Goal: Information Seeking & Learning: Find specific fact

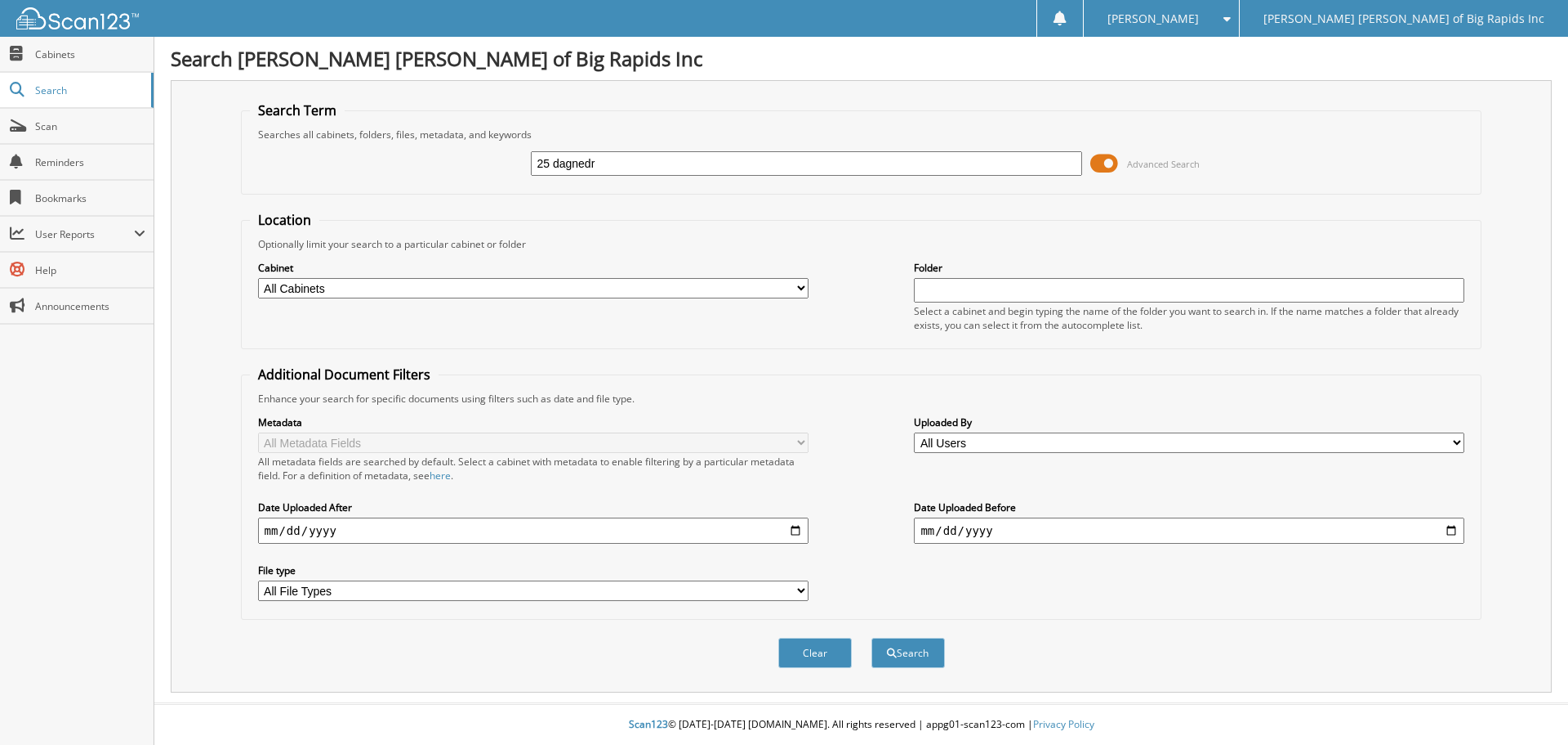
type input "25 dagnedr"
click at [871, 638] on button "Search" at bounding box center [907, 652] width 73 height 30
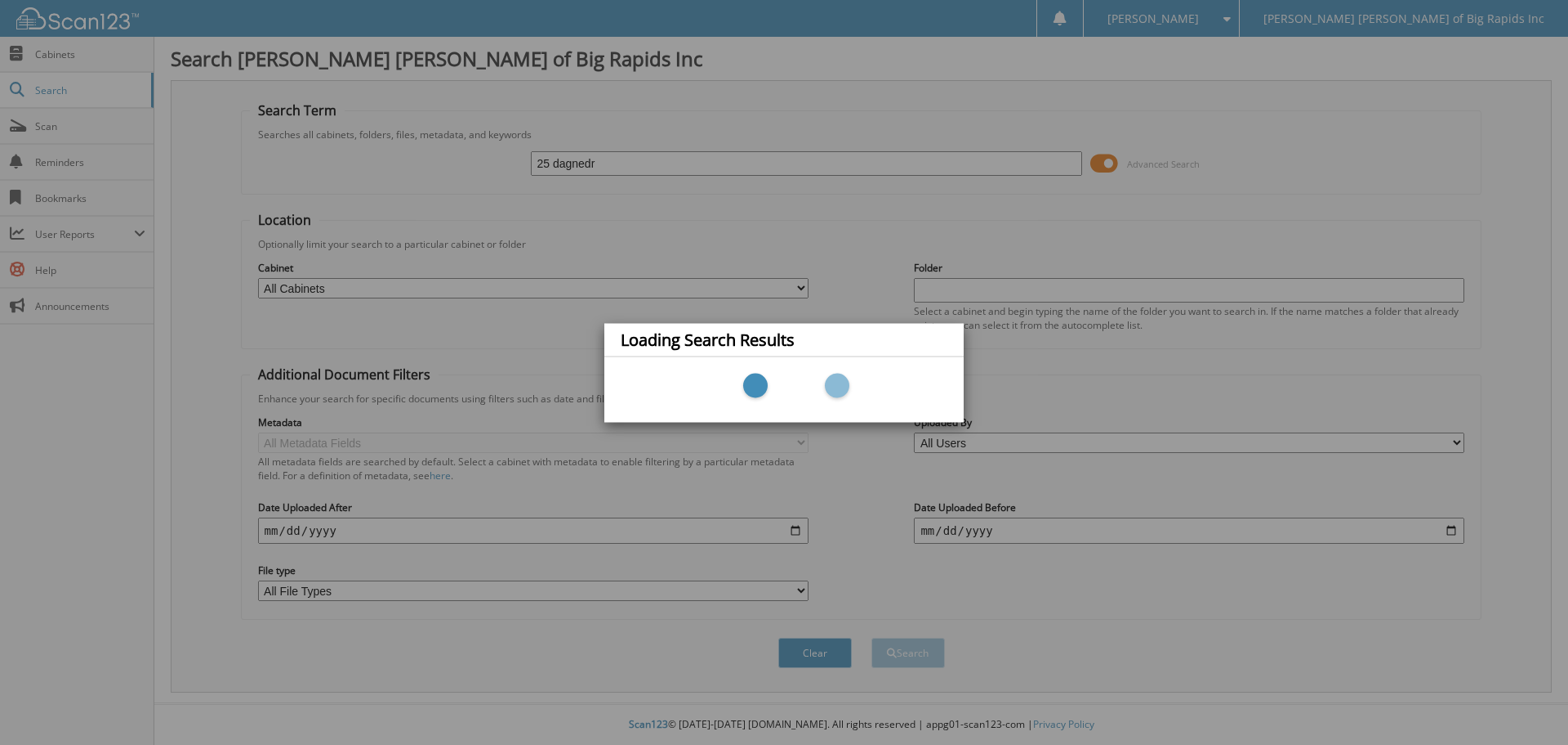
click at [735, 164] on div "Loading Search Results" at bounding box center [784, 372] width 1568 height 745
click at [565, 168] on div "Loading Search Results" at bounding box center [784, 372] width 1568 height 745
click at [802, 282] on div "Loading Search Results" at bounding box center [784, 372] width 1568 height 745
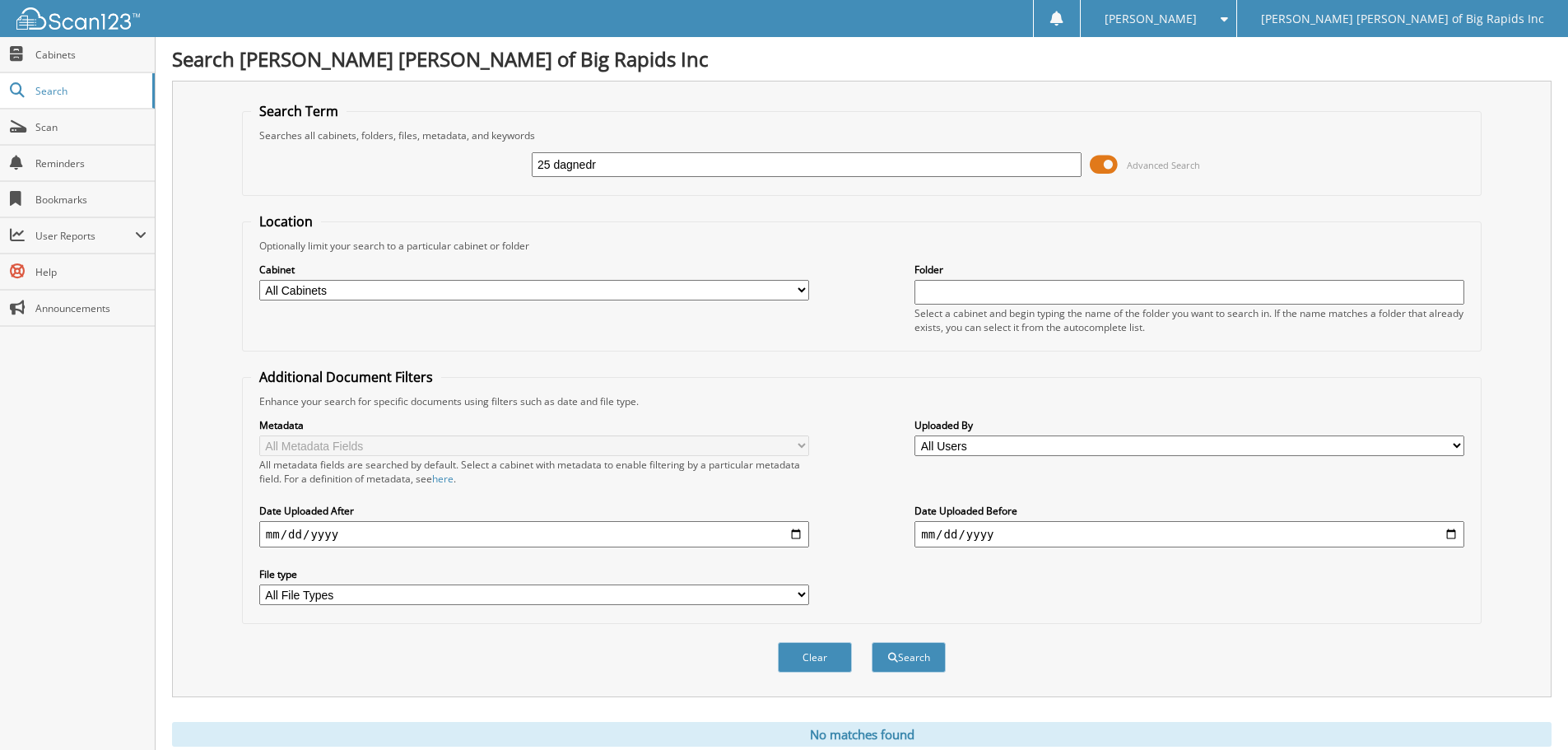
click at [608, 164] on input "25 dagnedr" at bounding box center [806, 164] width 550 height 25
type input "25 [PERSON_NAME]"
click at [872, 642] on button "Search" at bounding box center [908, 657] width 74 height 30
click at [696, 242] on div "Optionally limit your search to a particular cabinet or folder" at bounding box center [862, 245] width 1221 height 14
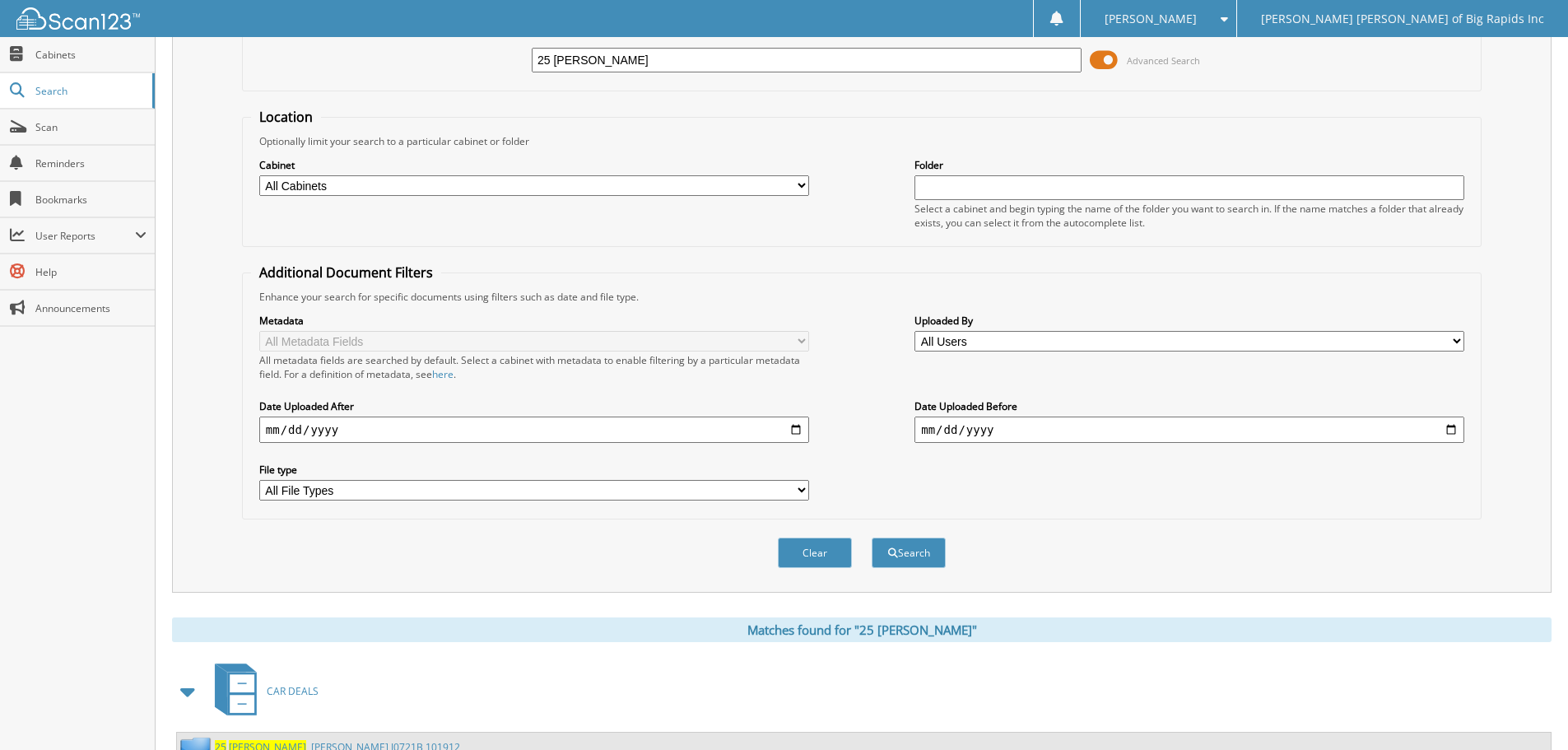
scroll to position [235, 0]
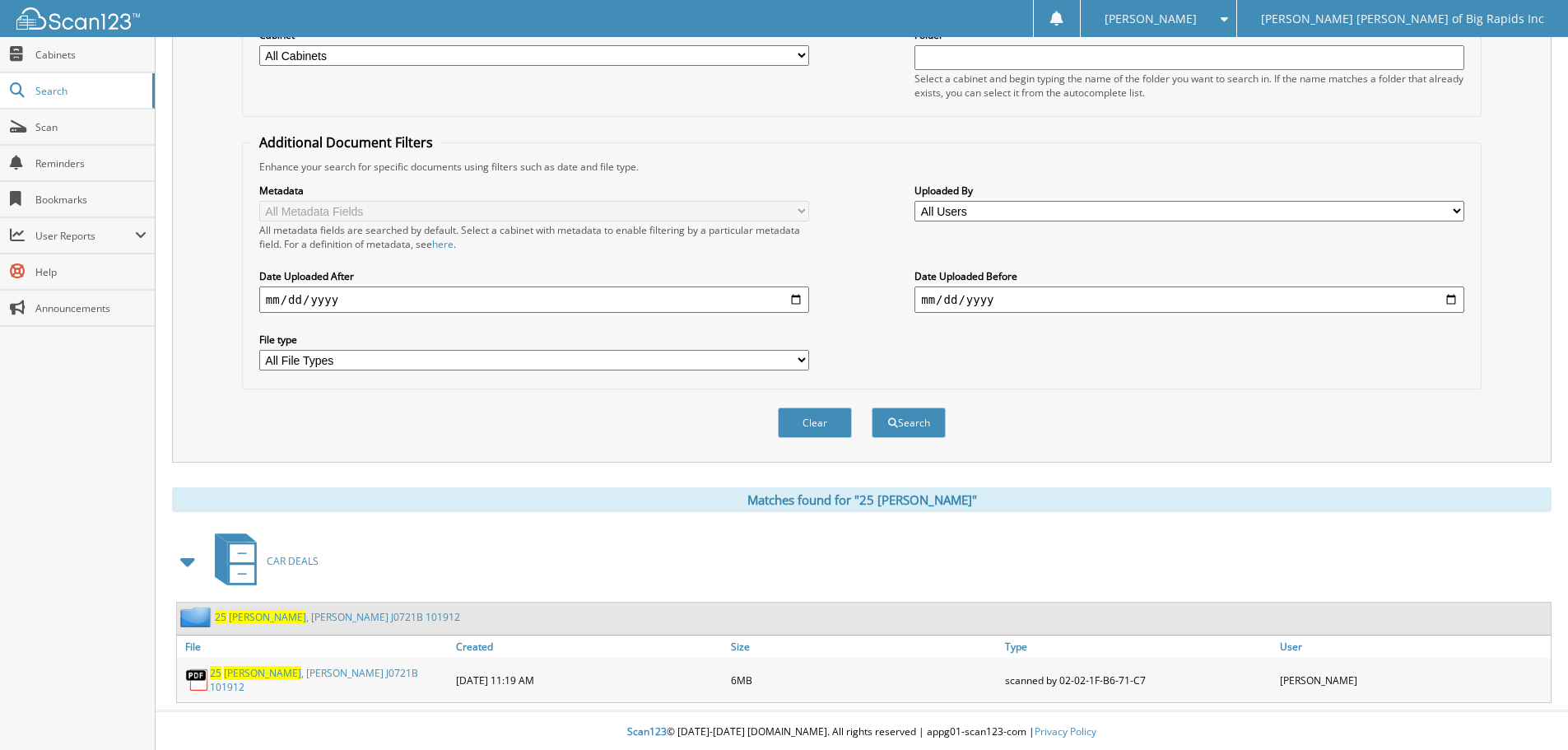
click at [369, 608] on div "25 DAGNER , BRENNAN J0721B 101912" at bounding box center [318, 616] width 283 height 21
click at [370, 618] on link "25 DAGNER , BRENNAN J0721B 101912" at bounding box center [338, 616] width 245 height 14
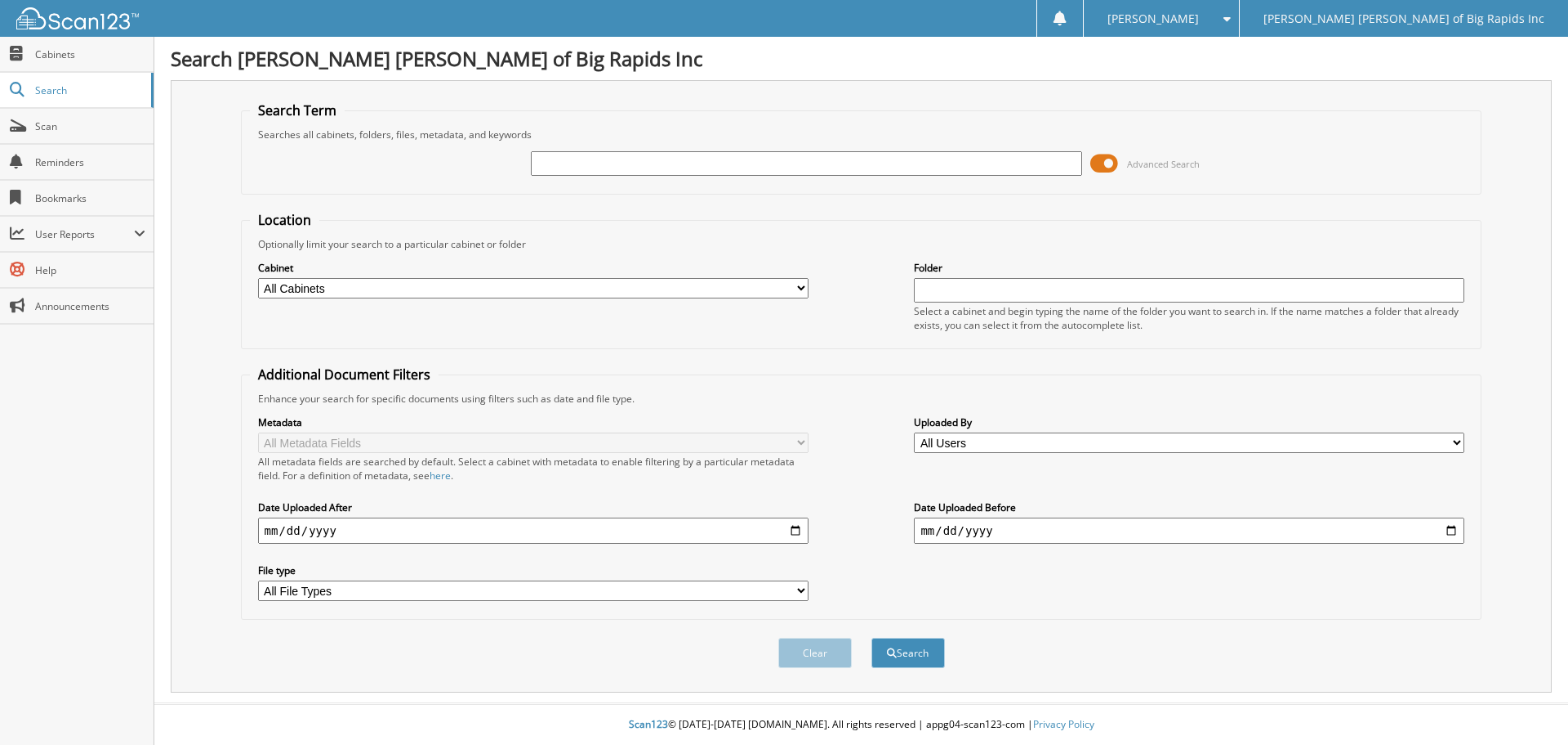
drag, startPoint x: 589, startPoint y: 99, endPoint x: 581, endPoint y: 111, distance: 14.4
click at [586, 102] on div "Search Term Searches all cabinets, folders, files, metadata, and keywords Advan…" at bounding box center [860, 386] width 1381 height 612
click at [600, 158] on input "text" at bounding box center [806, 163] width 551 height 24
